Goal: Task Accomplishment & Management: Use online tool/utility

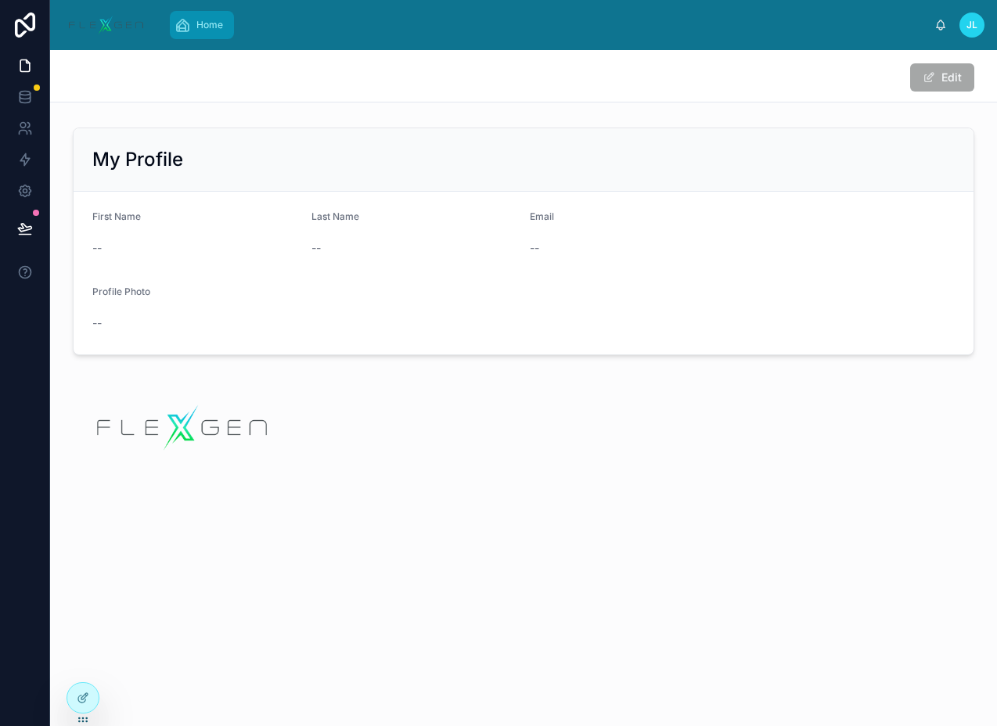
click at [205, 24] on span "Home" at bounding box center [209, 25] width 27 height 13
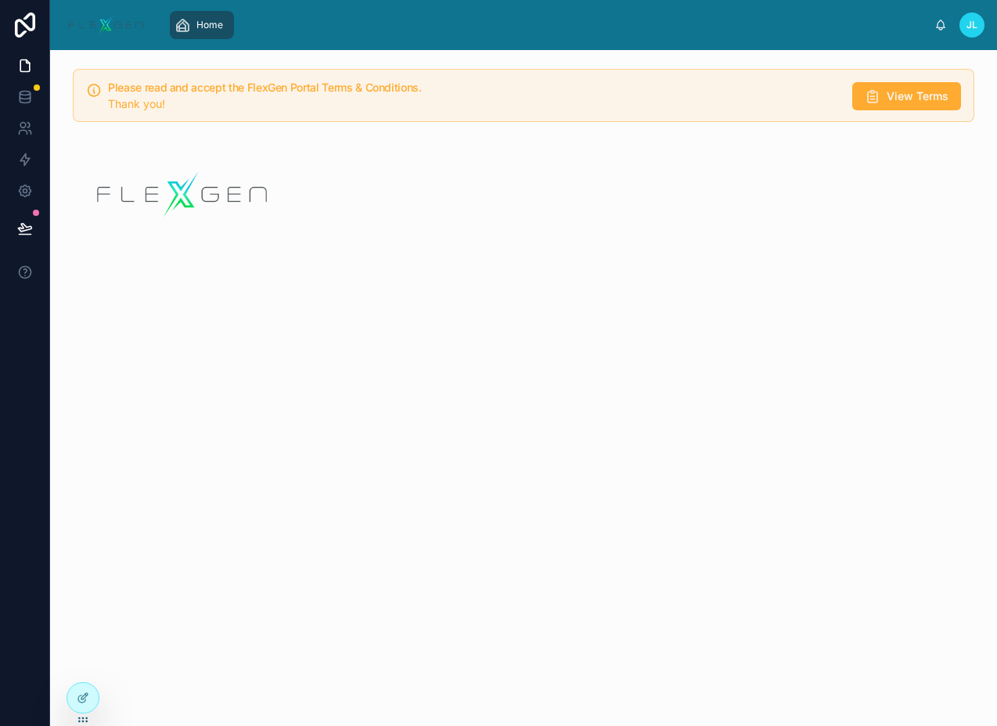
click at [84, 667] on div "Please read and accept the FlexGen Portal Terms & Conditions. Thank you! View T…" at bounding box center [523, 388] width 946 height 676
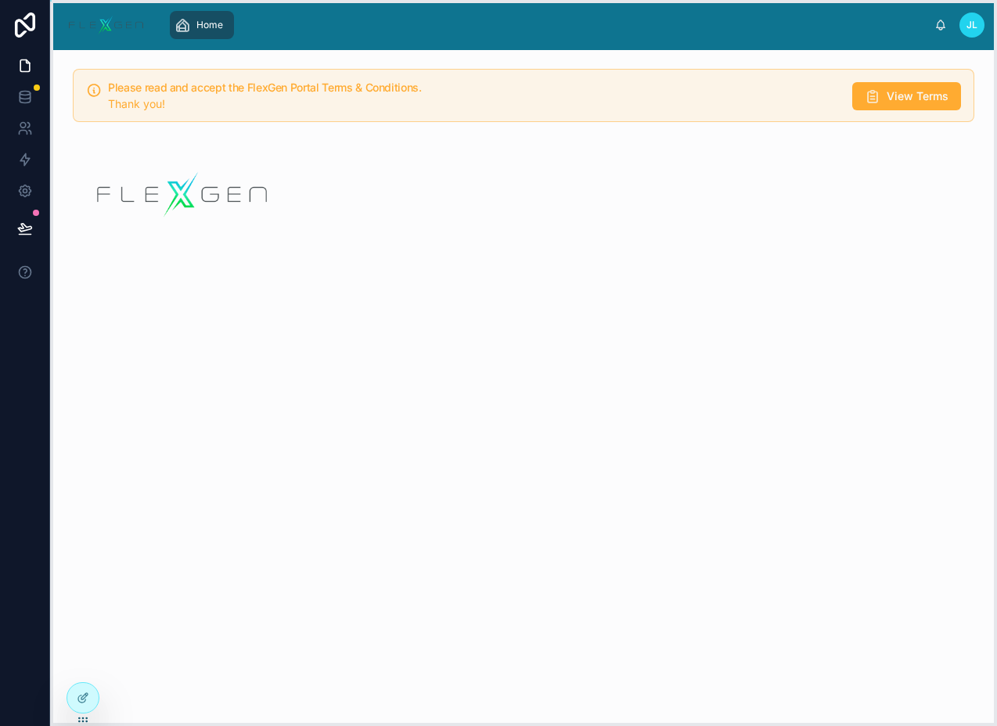
click at [84, 717] on icon at bounding box center [83, 719] width 13 height 13
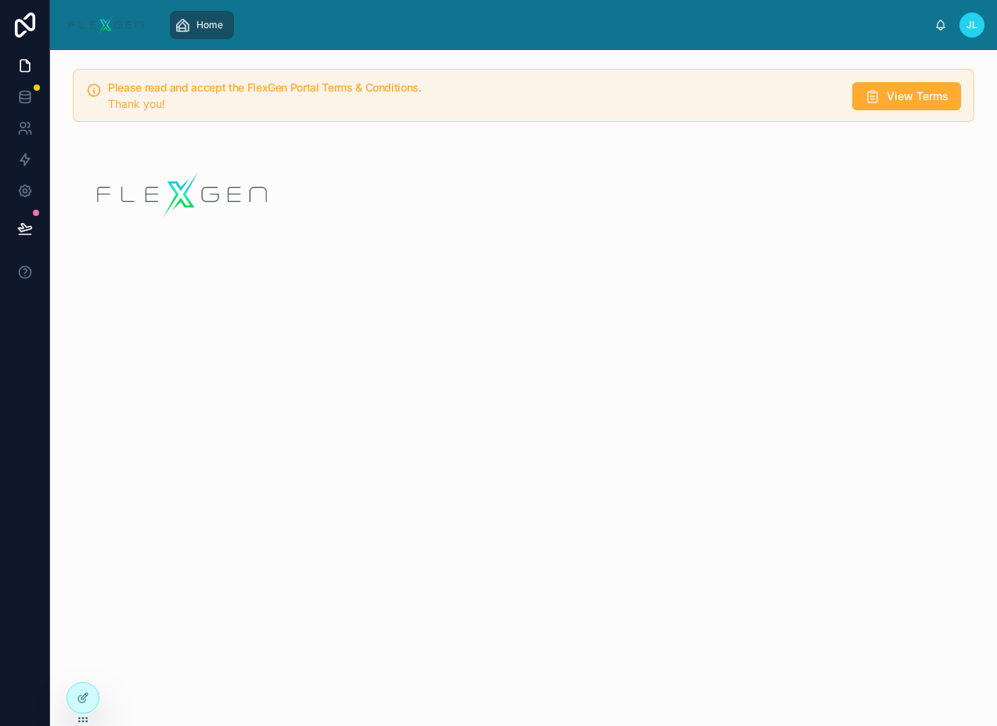
click at [0, 0] on div at bounding box center [0, 0] width 0 height 0
drag, startPoint x: 0, startPoint y: 0, endPoint x: 84, endPoint y: 659, distance: 664.7
click at [84, 659] on icon at bounding box center [83, 664] width 13 height 13
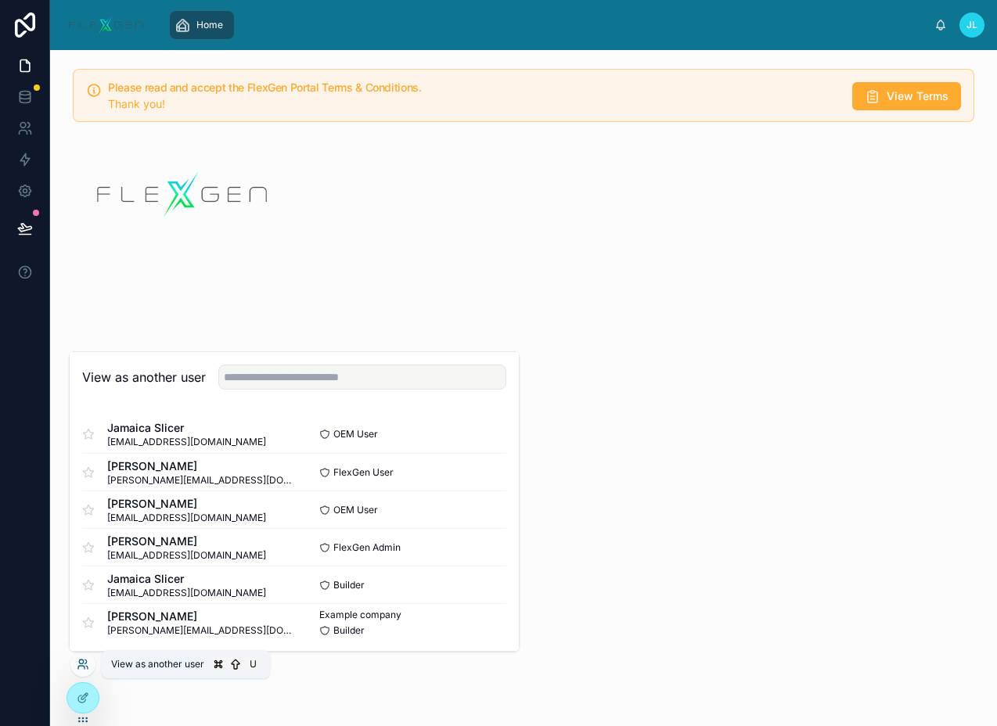
click at [462, 545] on div "FlexGen Admin Select" at bounding box center [400, 547] width 212 height 13
click at [479, 474] on div "FlexGen User Select" at bounding box center [400, 472] width 212 height 13
click at [0, 0] on button "Select" at bounding box center [0, 0] width 0 height 0
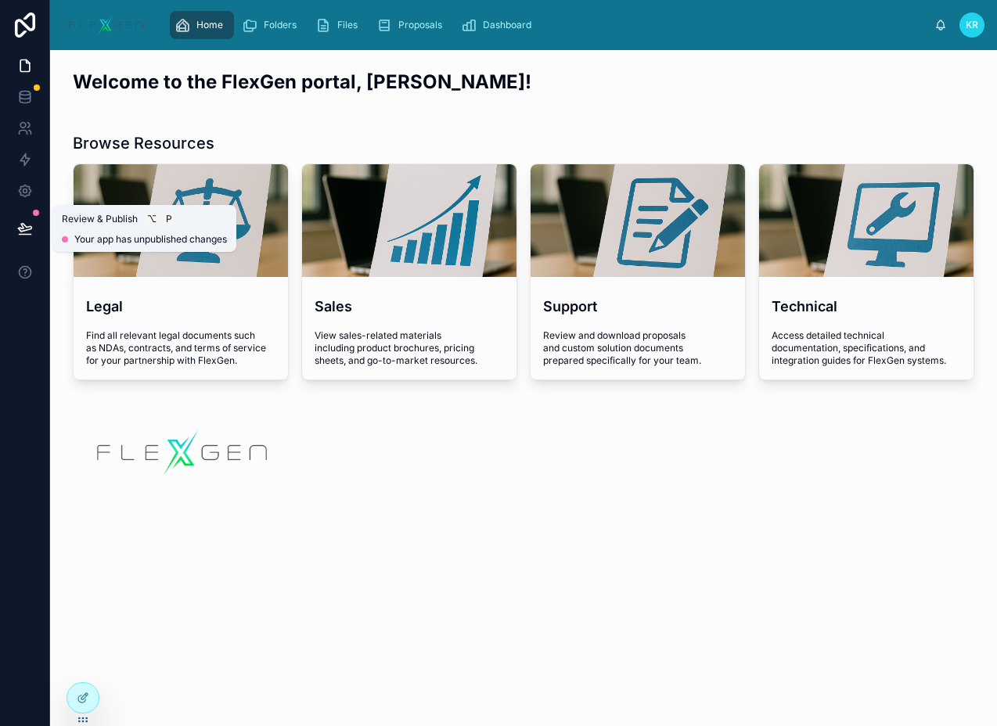
drag, startPoint x: 0, startPoint y: 0, endPoint x: 27, endPoint y: 230, distance: 231.5
click at [27, 230] on icon at bounding box center [24, 228] width 13 height 8
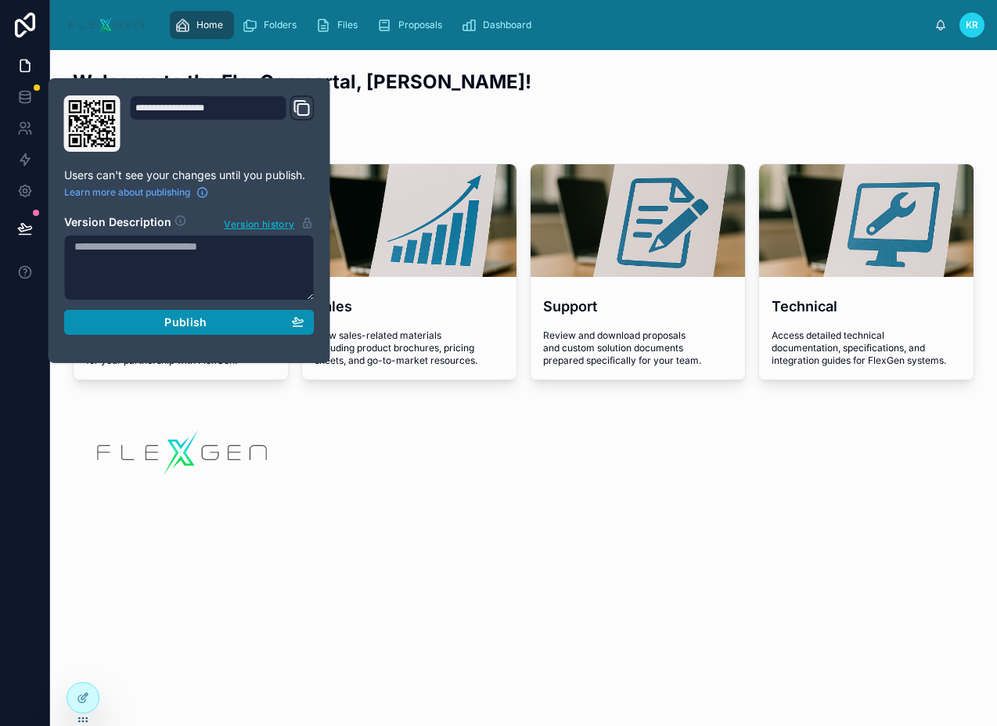
drag, startPoint x: 27, startPoint y: 230, endPoint x: 113, endPoint y: 324, distance: 127.9
click at [113, 324] on div "Publish" at bounding box center [189, 322] width 230 height 14
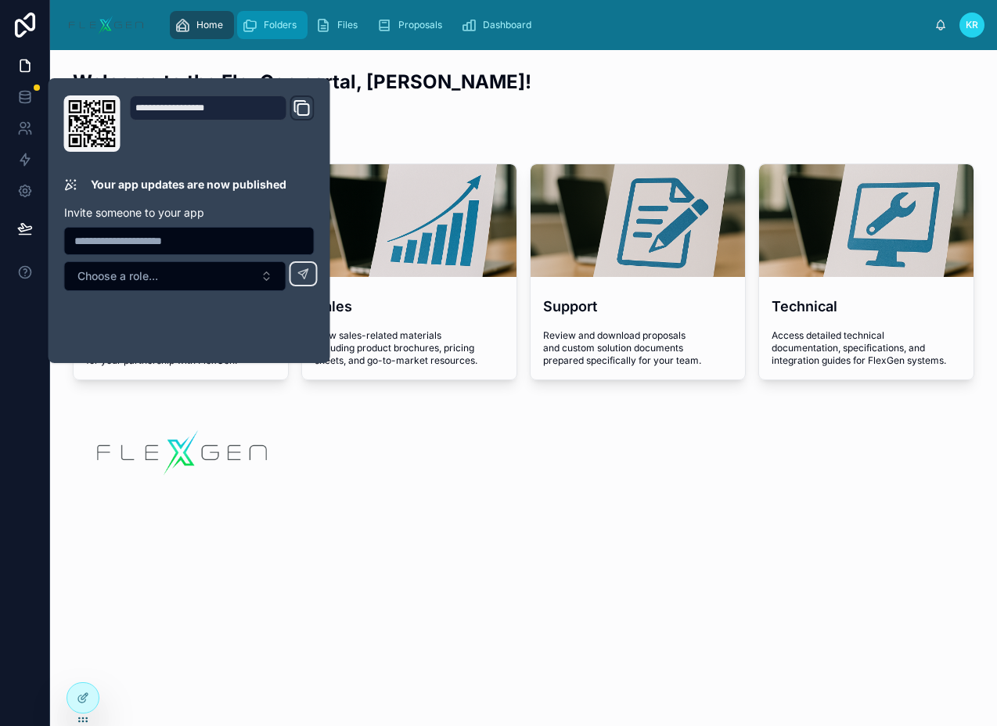
click at [270, 19] on span "Folders" at bounding box center [280, 25] width 33 height 13
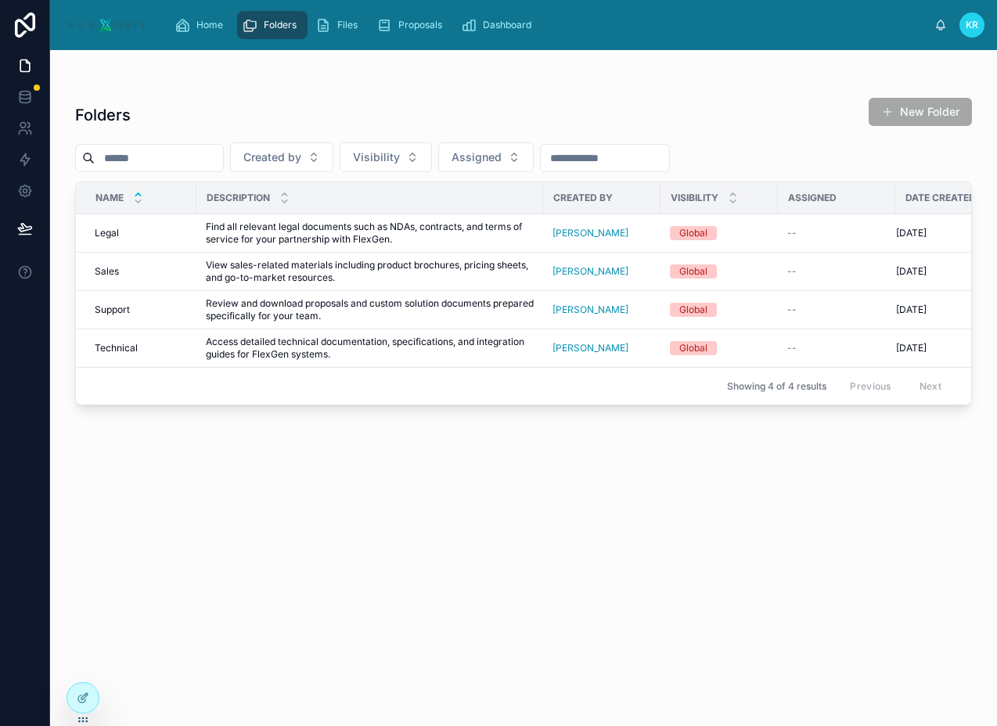
click at [890, 107] on span at bounding box center [887, 112] width 13 height 13
click at [347, 20] on span "Files" at bounding box center [347, 25] width 20 height 13
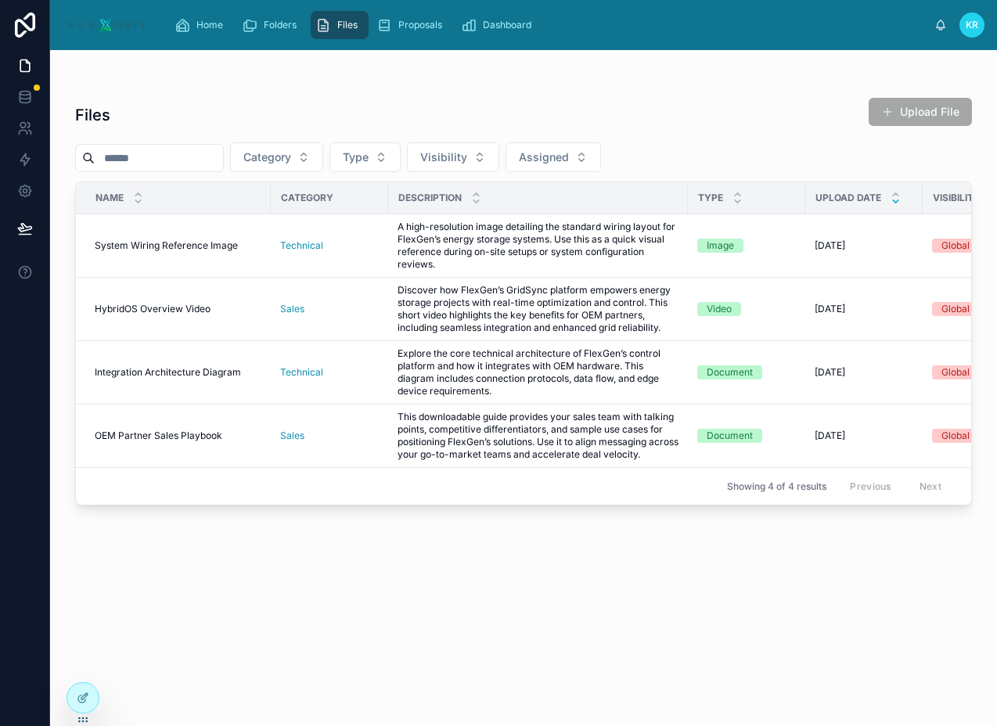
click at [924, 116] on button "Upload File" at bounding box center [919, 112] width 103 height 28
